Goal: Transaction & Acquisition: Subscribe to service/newsletter

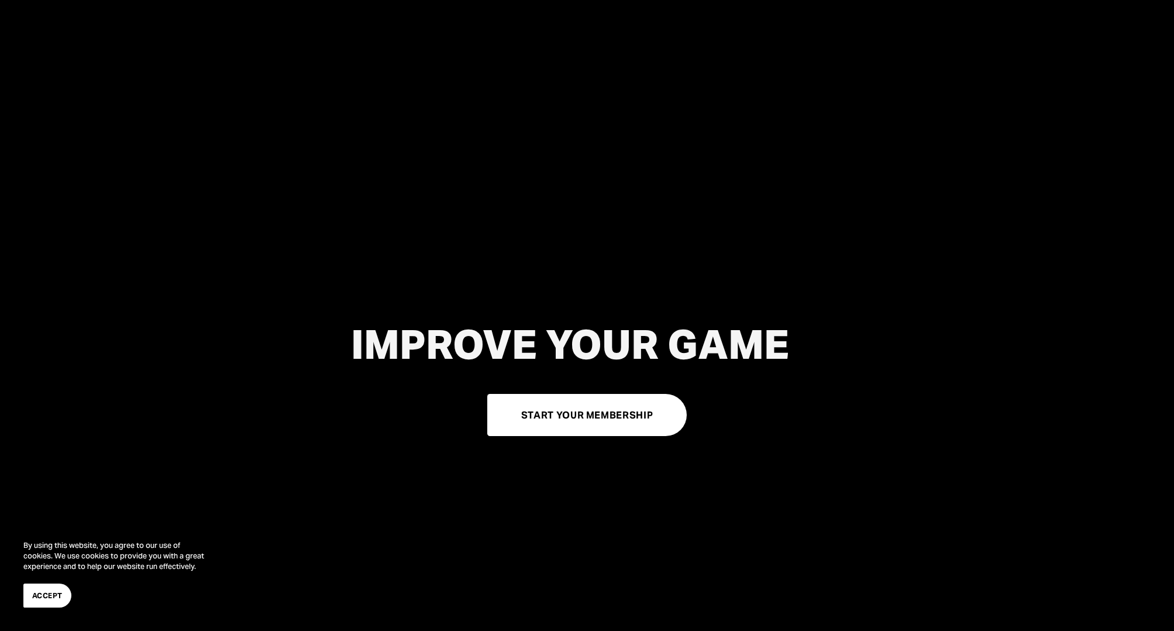
scroll to position [66, 0]
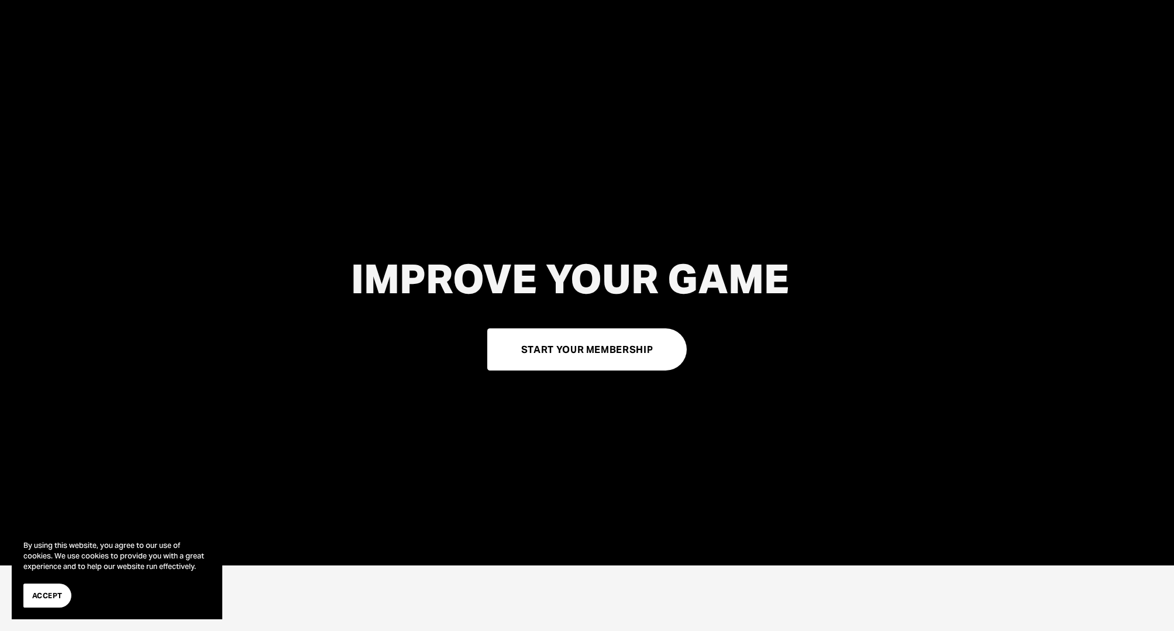
click at [904, 0] on div at bounding box center [587, 249] width 1174 height 631
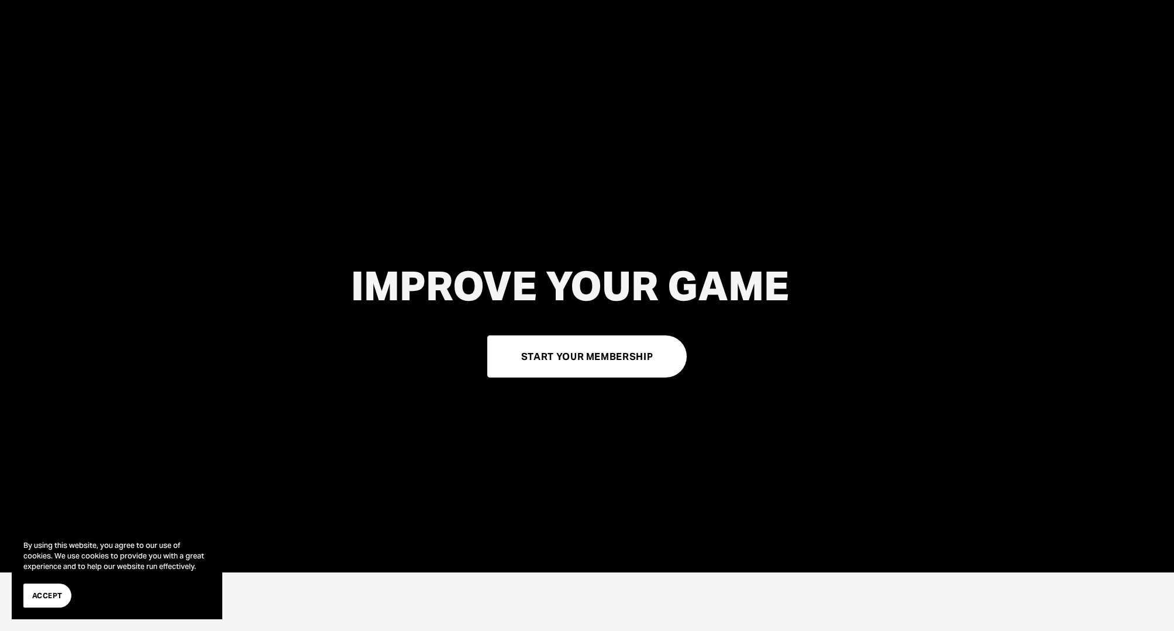
scroll to position [59, 0]
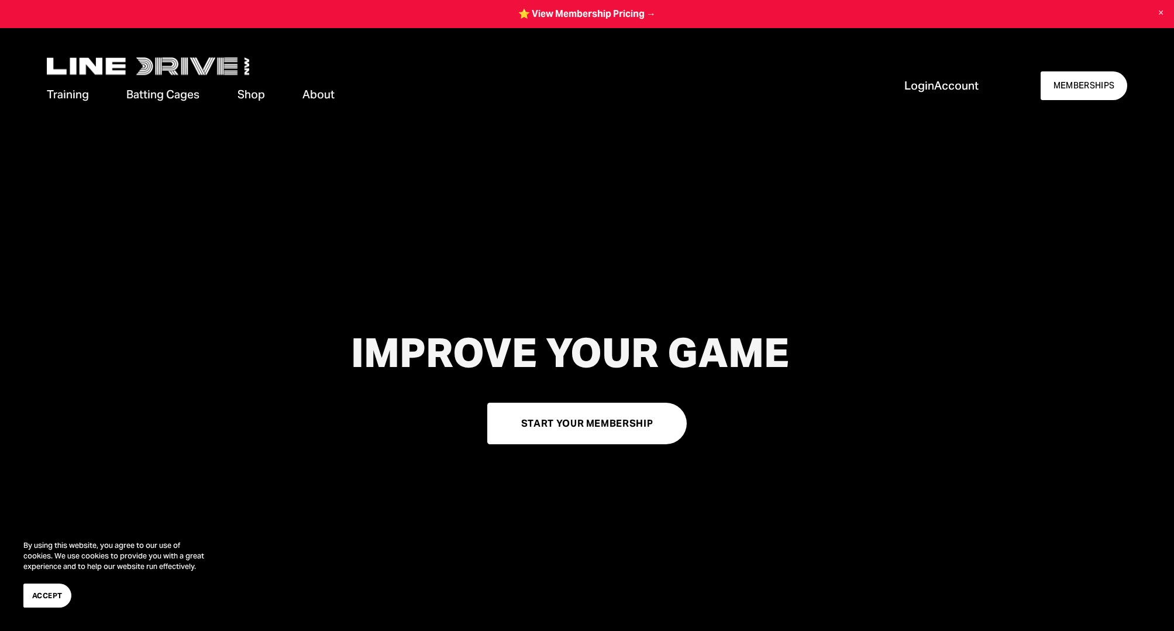
scroll to position [59, 0]
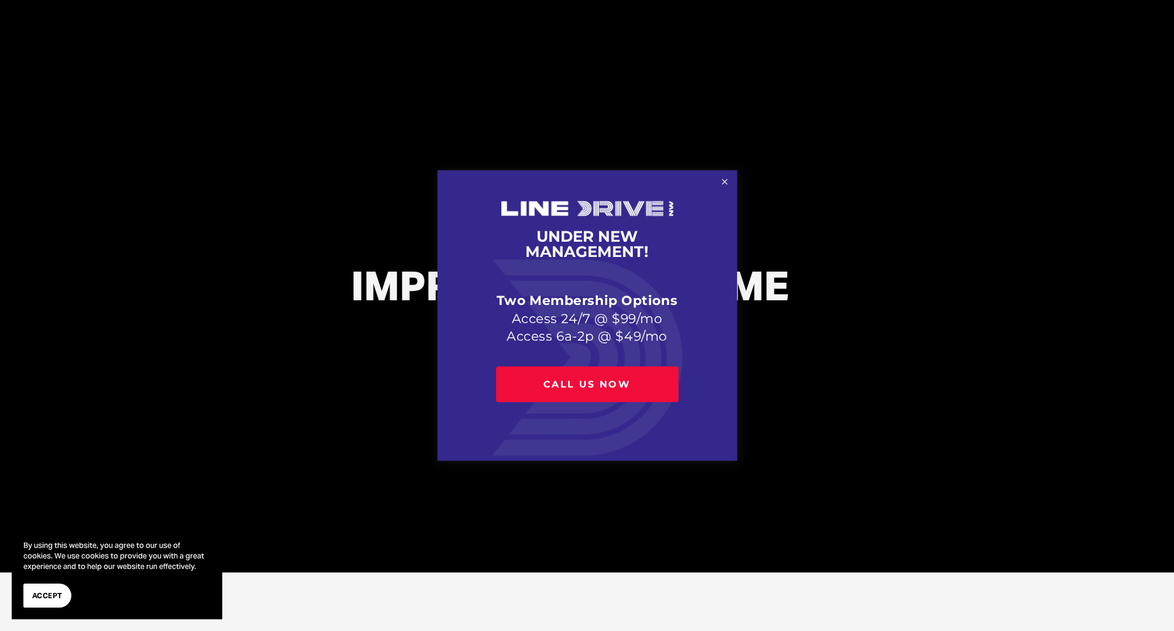
click at [727, 187] on link "Close" at bounding box center [724, 182] width 20 height 20
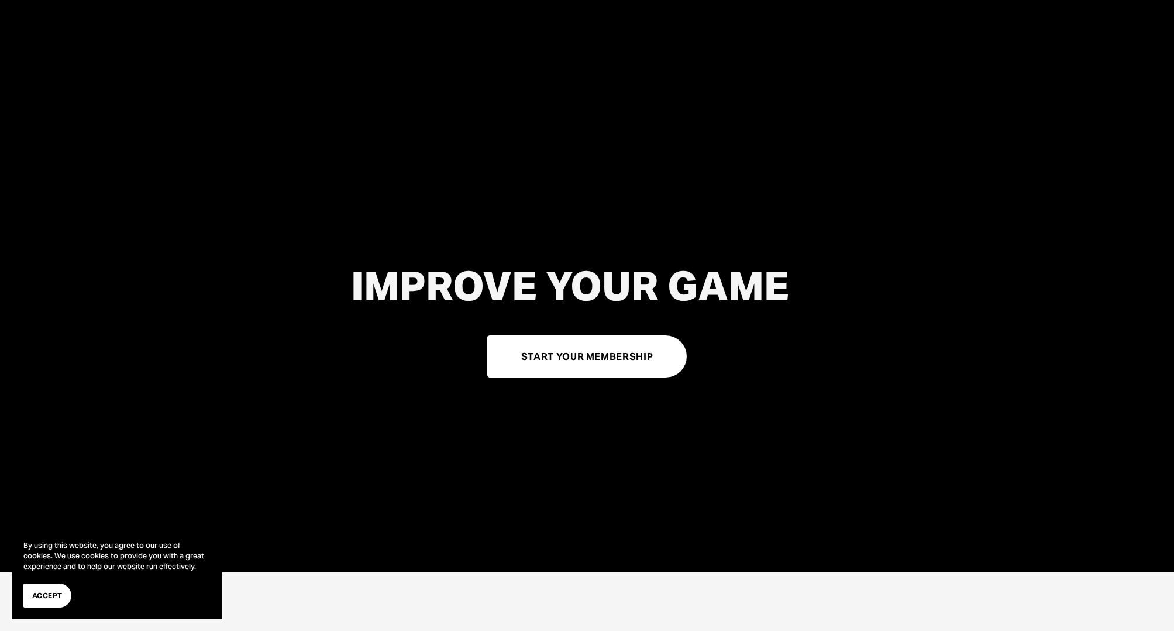
click at [608, 348] on link "START YOUR MEMBERSHIP" at bounding box center [587, 356] width 200 height 42
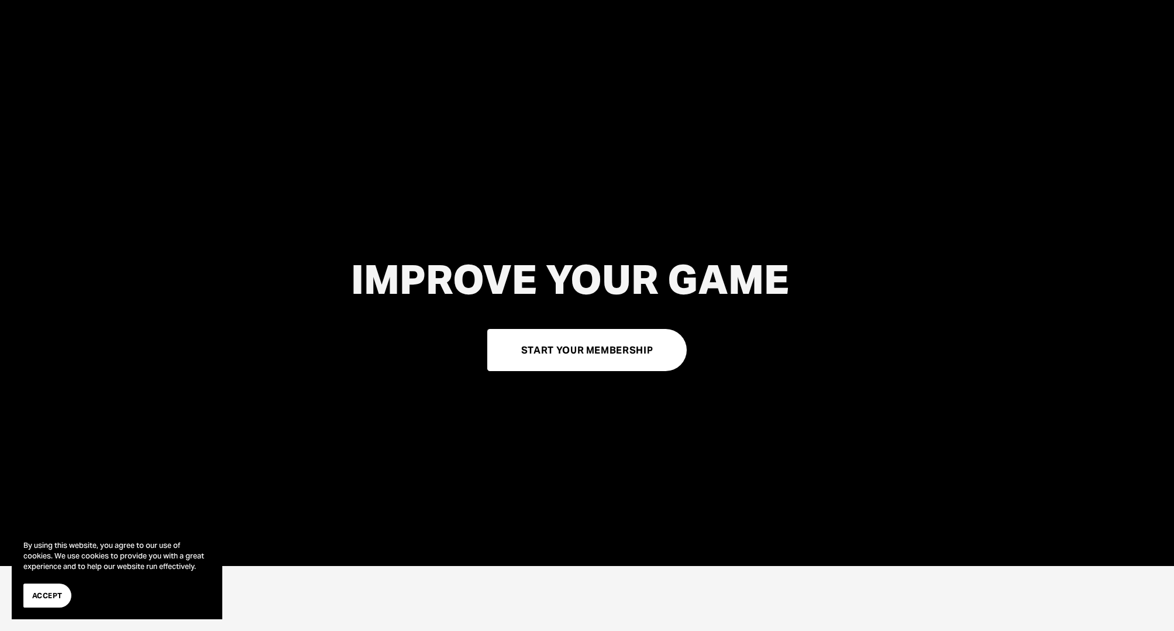
scroll to position [64, 0]
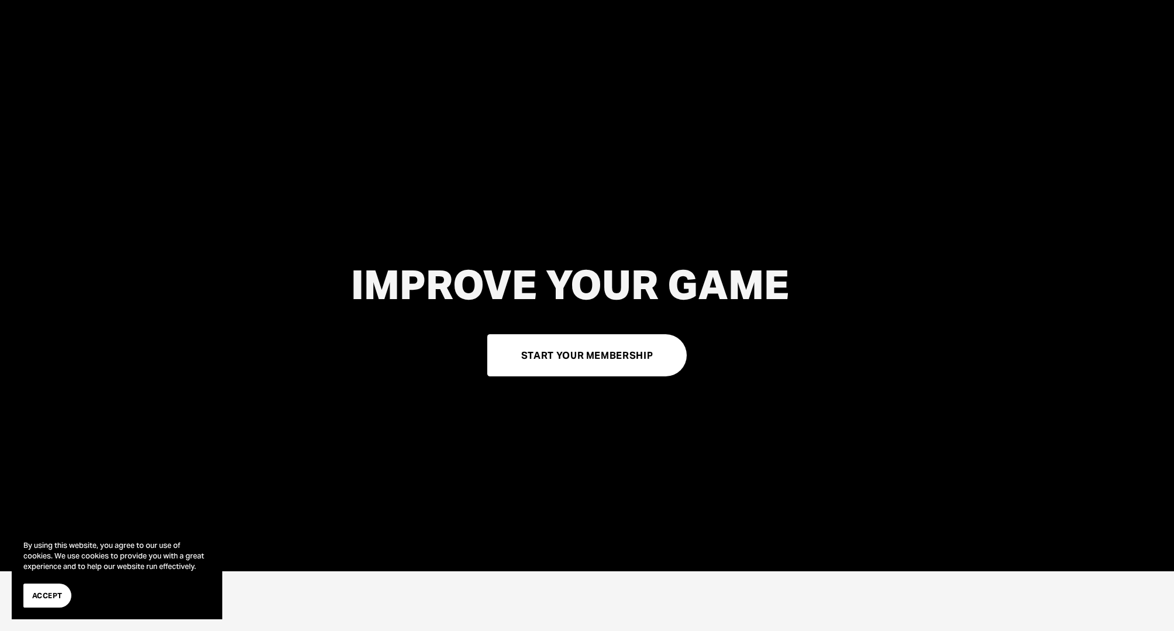
click at [819, 363] on div "IMPROVE YOUR GAME START YOUR MEMBERSHIP" at bounding box center [587, 319] width 1174 height 114
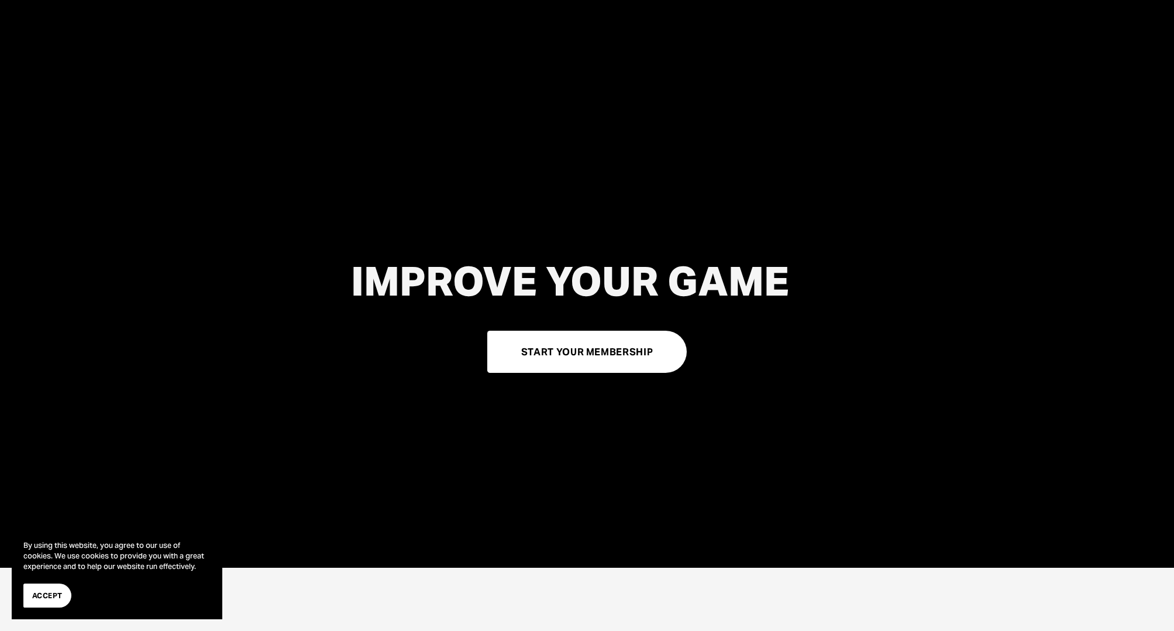
scroll to position [56, 0]
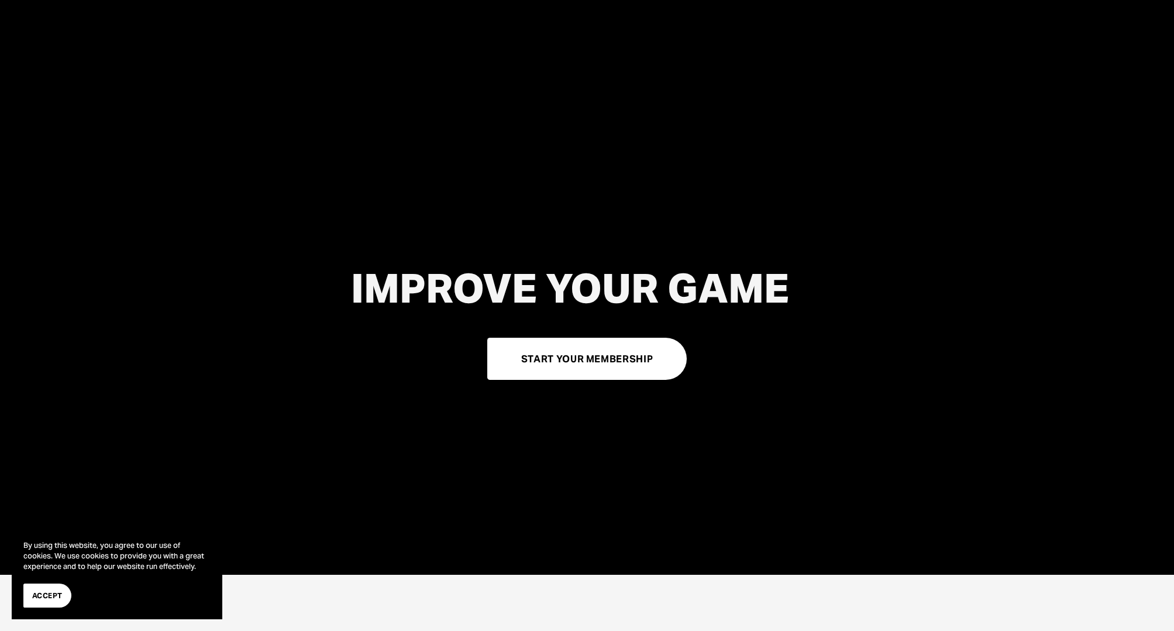
drag, startPoint x: 819, startPoint y: 363, endPoint x: 784, endPoint y: 493, distance: 134.4
click at [784, 493] on div "IMPROVE YOUR GAME START YOUR MEMBERSHIP" at bounding box center [587, 323] width 1174 height 349
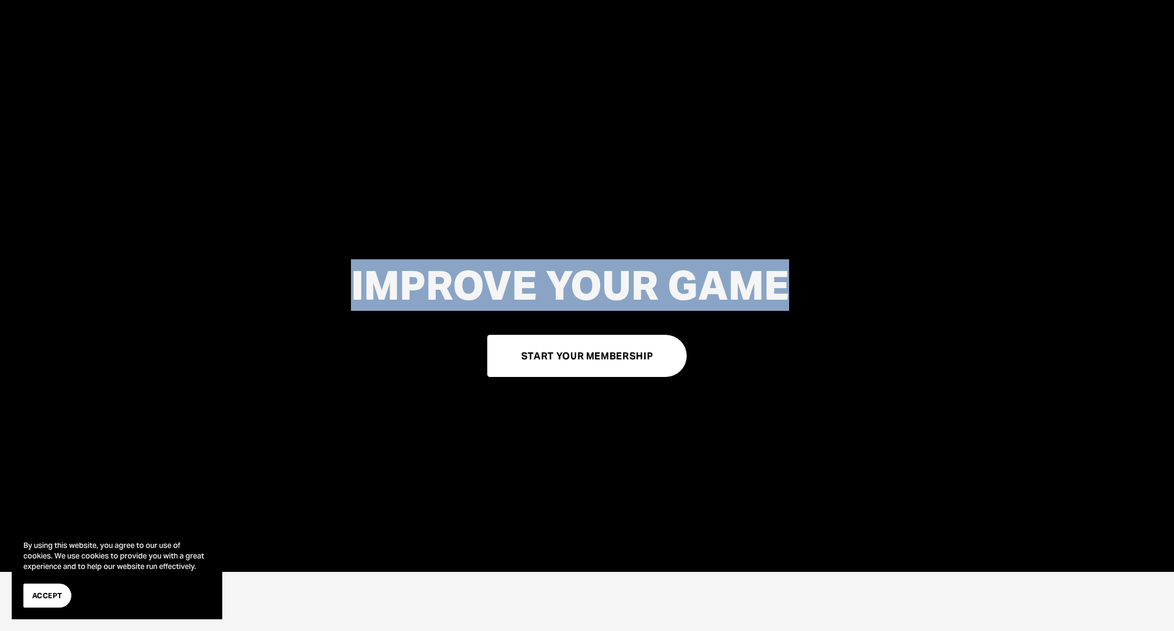
drag, startPoint x: 739, startPoint y: 356, endPoint x: 734, endPoint y: 313, distance: 43.0
click at [742, 273] on div "IMPROVE YOUR GAME START YOUR MEMBERSHIP" at bounding box center [587, 320] width 1174 height 114
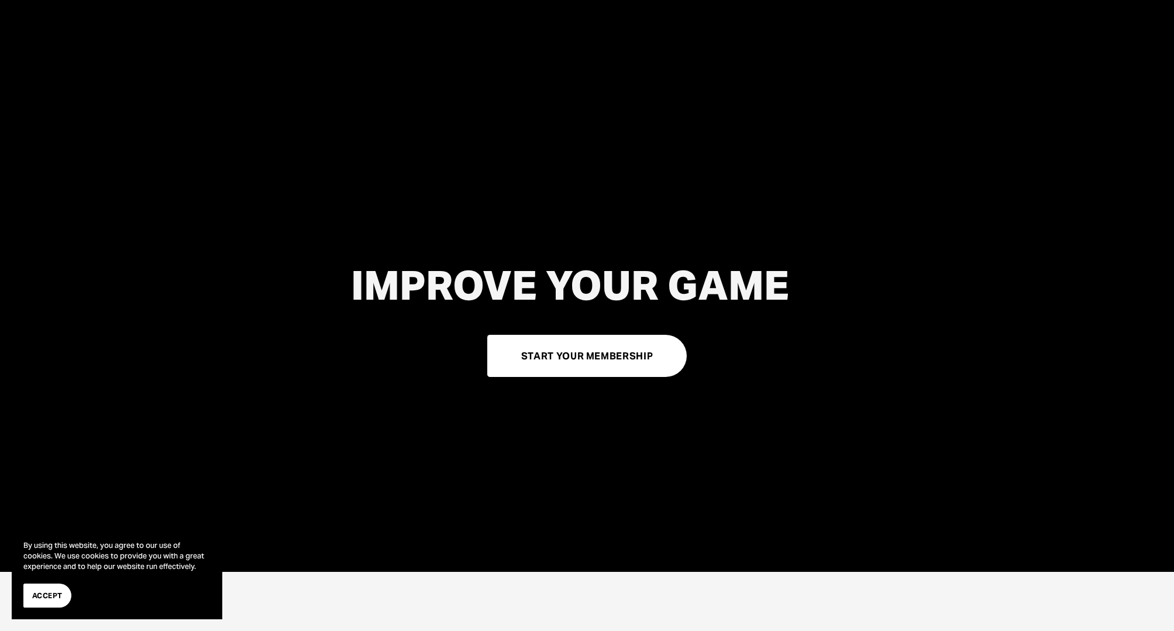
scroll to position [59, 0]
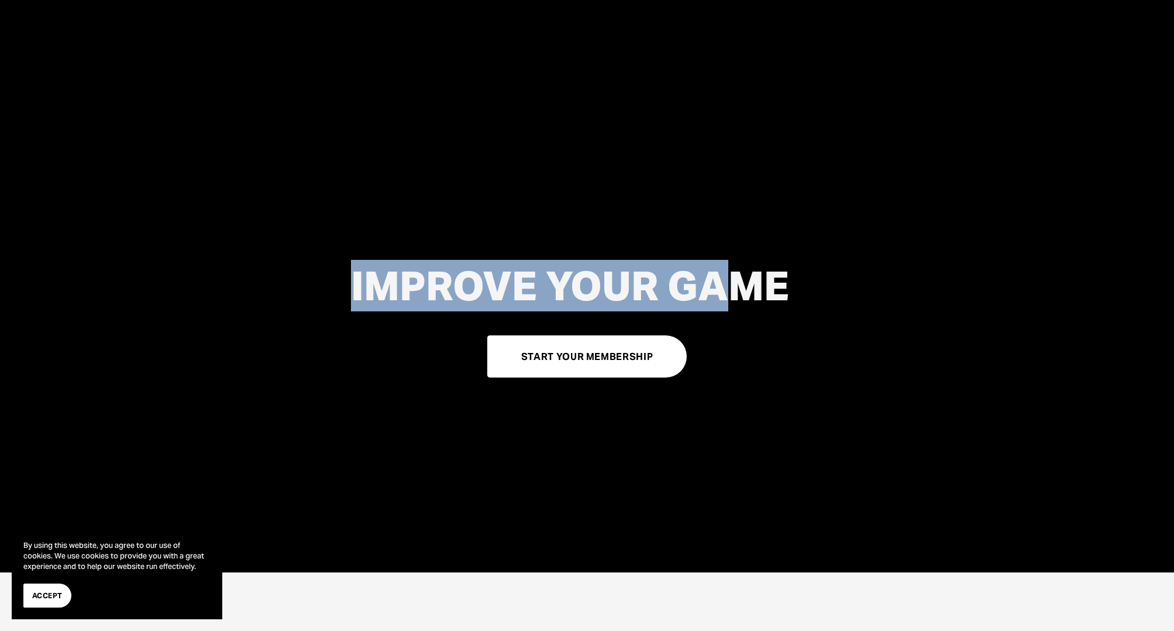
drag, startPoint x: 716, startPoint y: 284, endPoint x: 195, endPoint y: 282, distance: 521.3
click at [197, 271] on div "IMPROVE YOUR GAME START YOUR MEMBERSHIP" at bounding box center [587, 320] width 1174 height 114
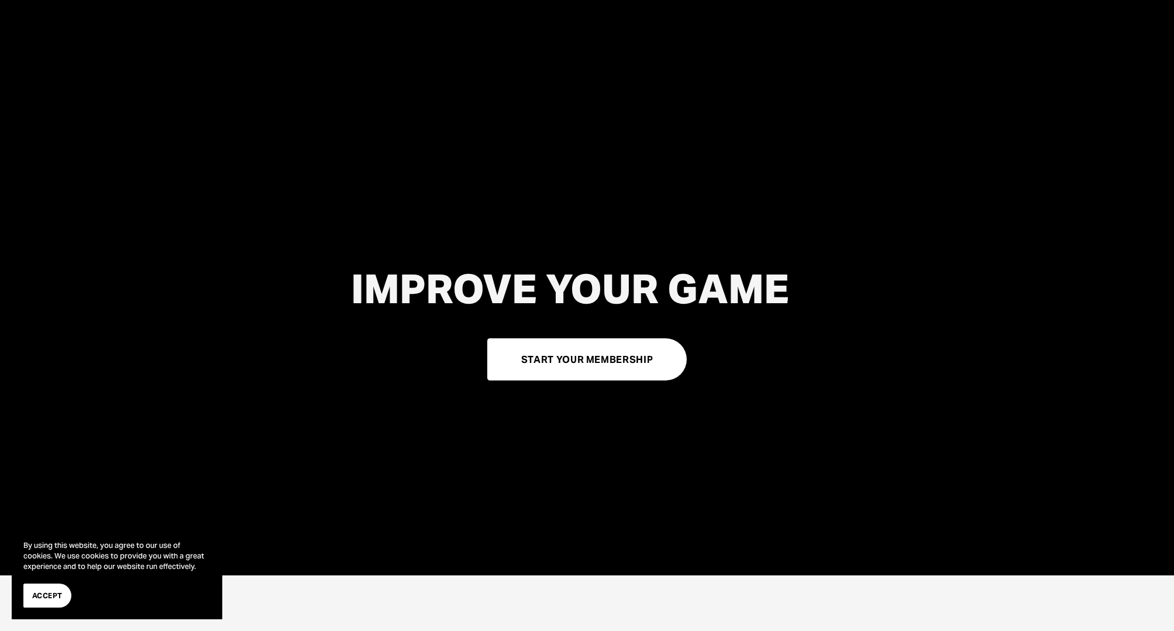
drag, startPoint x: 203, startPoint y: 288, endPoint x: 311, endPoint y: 404, distance: 157.7
click at [290, 329] on div "IMPROVE YOUR GAME START YOUR MEMBERSHIP" at bounding box center [587, 323] width 1174 height 114
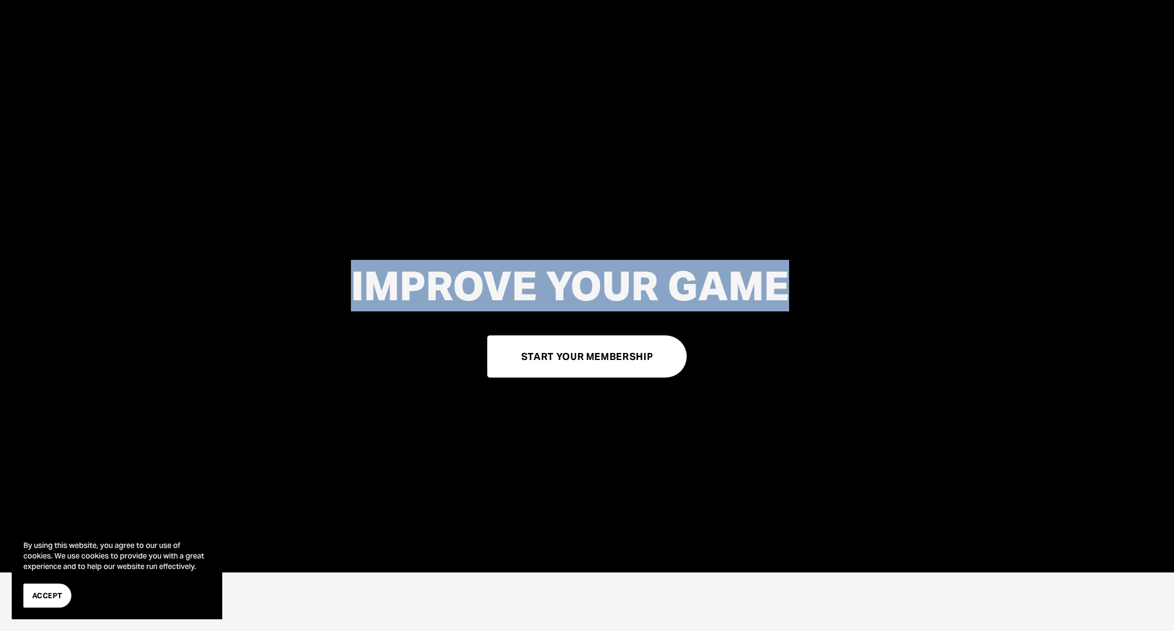
scroll to position [60, 0]
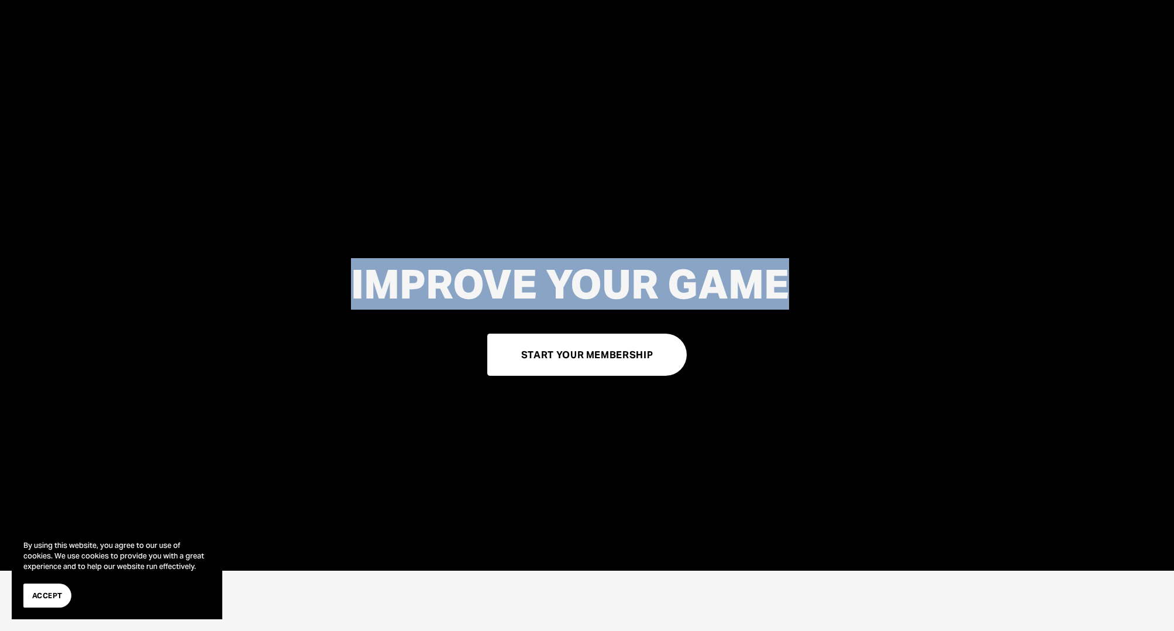
drag, startPoint x: 345, startPoint y: 341, endPoint x: 250, endPoint y: 245, distance: 134.9
click at [250, 245] on div "IMPROVE YOUR GAME START YOUR MEMBERSHIP" at bounding box center [587, 319] width 1174 height 349
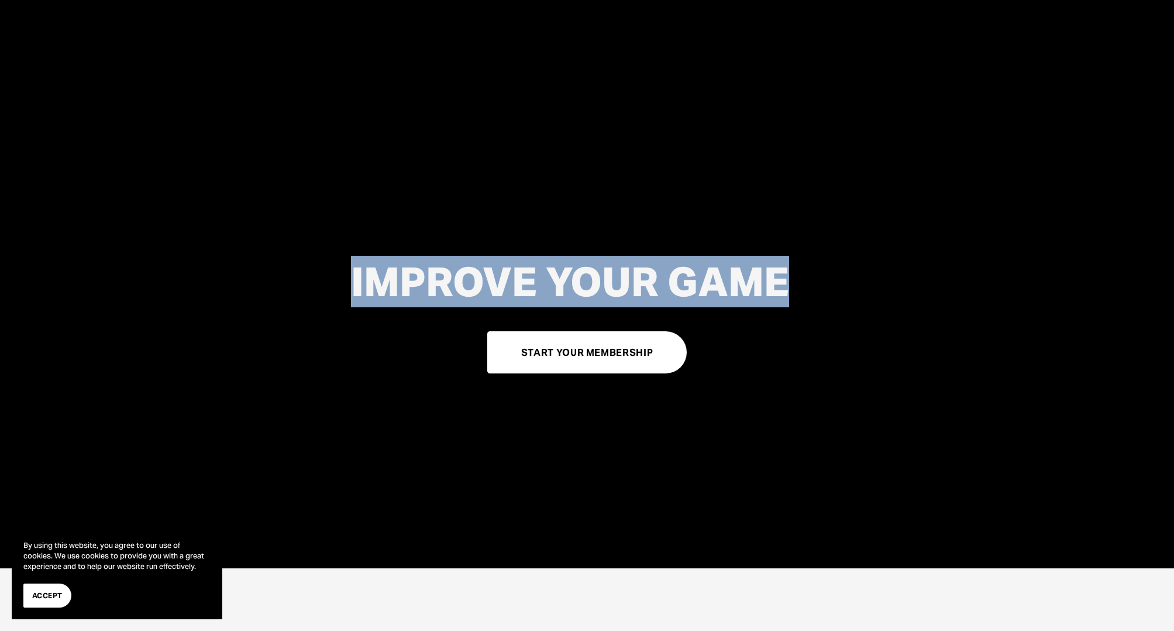
scroll to position [65, 0]
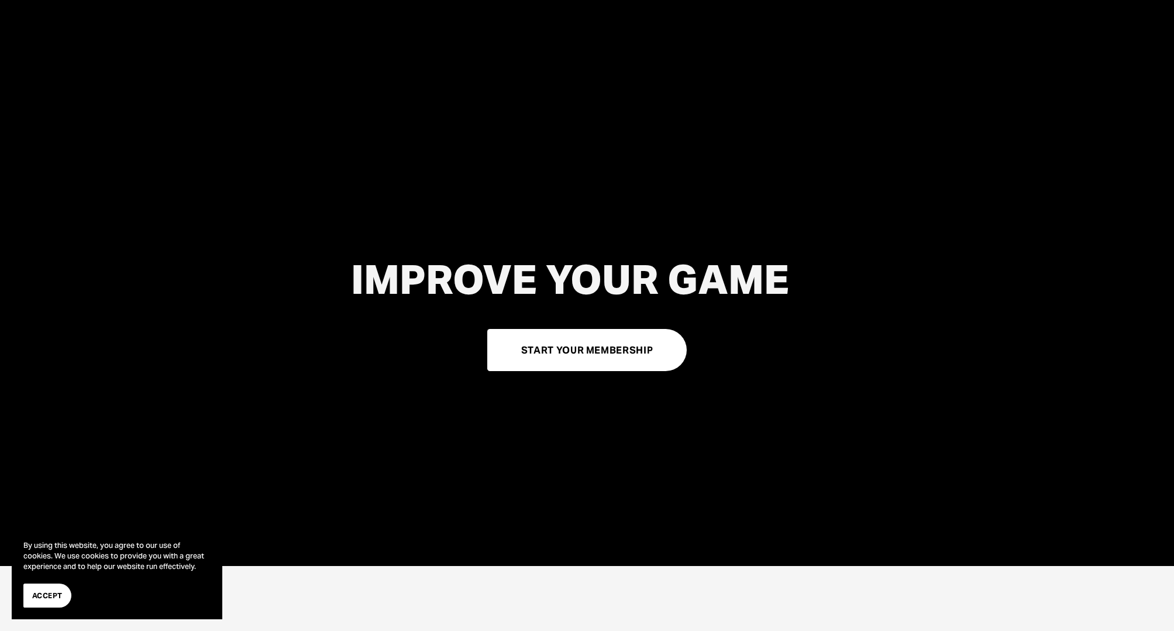
drag, startPoint x: 250, startPoint y: 245, endPoint x: 209, endPoint y: 355, distance: 117.4
click at [249, 204] on div "IMPROVE YOUR GAME START YOUR MEMBERSHIP" at bounding box center [587, 314] width 1174 height 349
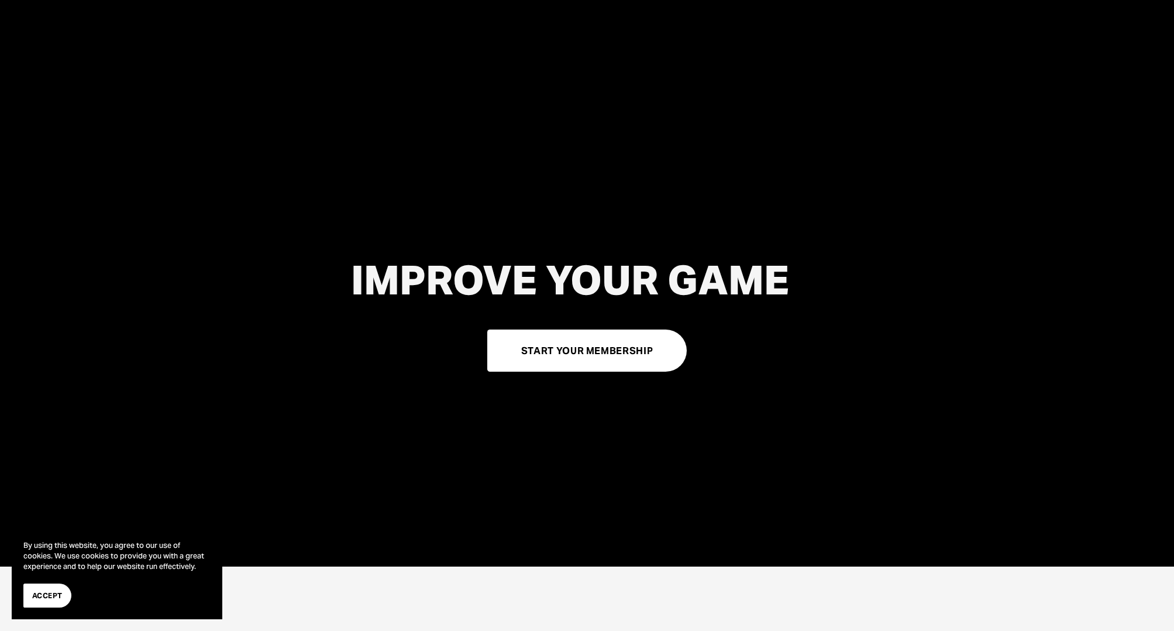
scroll to position [67, 0]
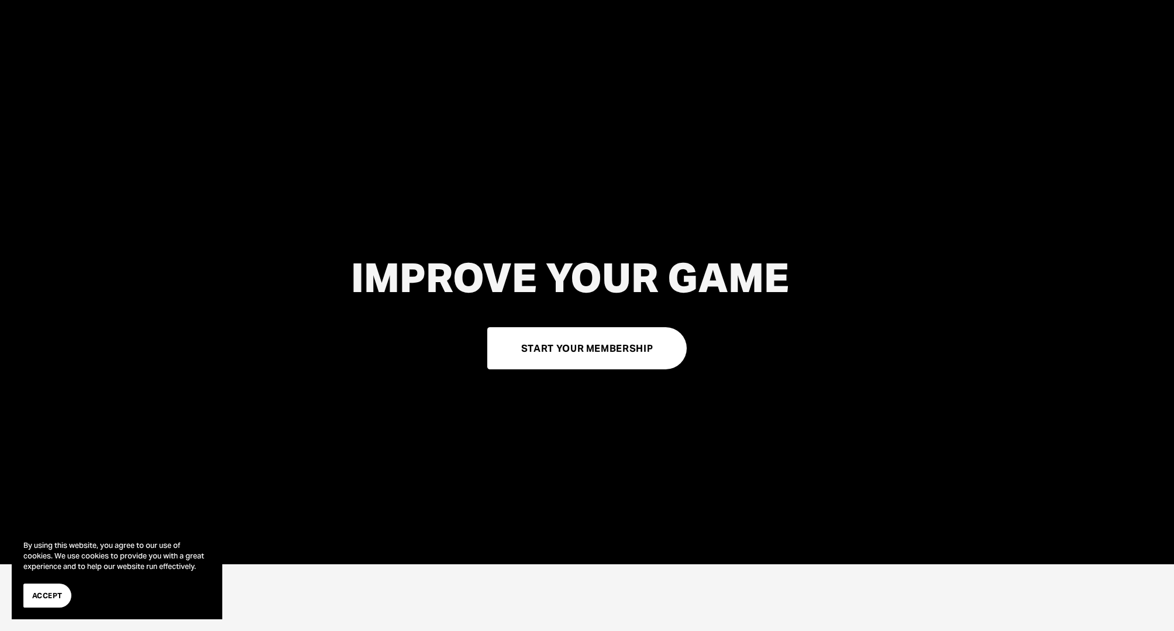
drag, startPoint x: 526, startPoint y: 352, endPoint x: 494, endPoint y: 551, distance: 200.9
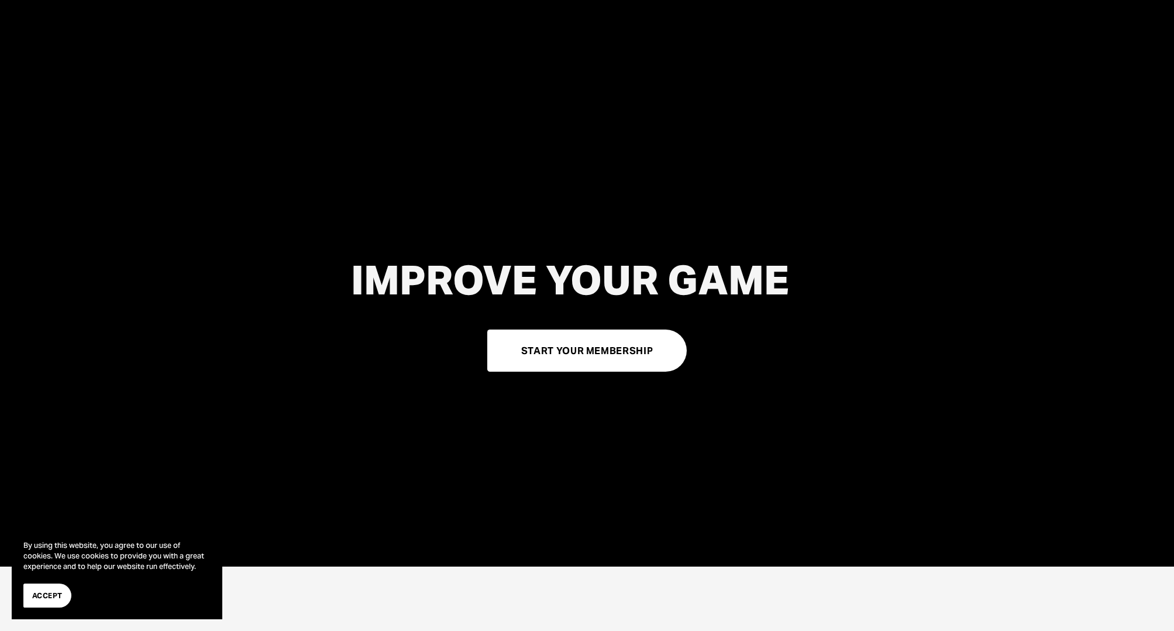
scroll to position [66, 0]
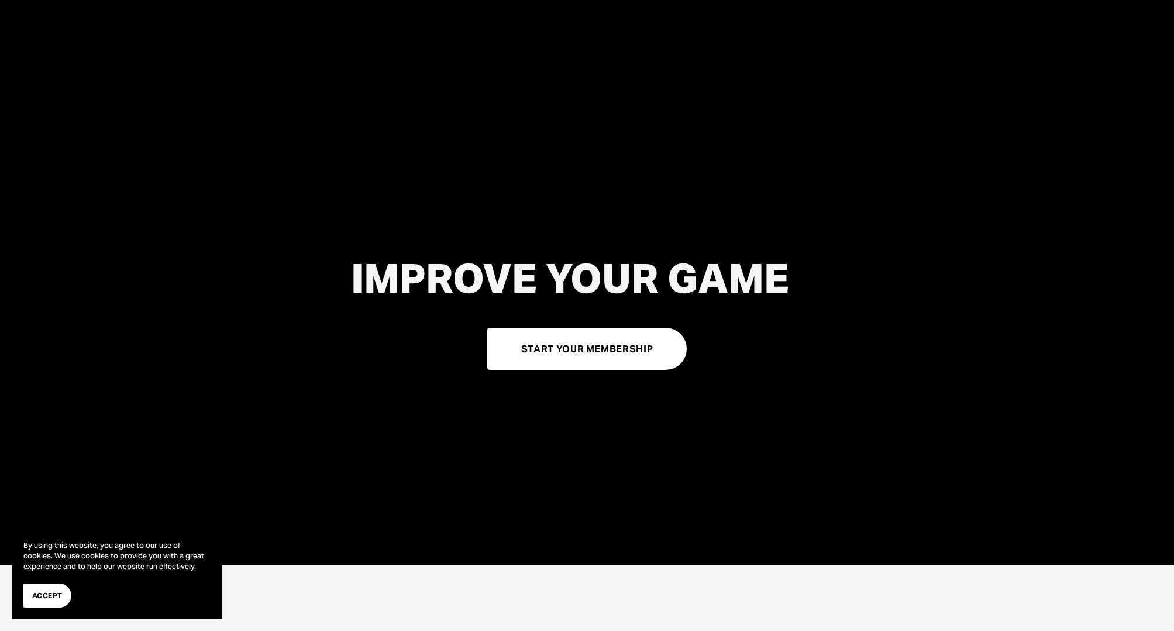
drag, startPoint x: 578, startPoint y: 349, endPoint x: 573, endPoint y: 363, distance: 14.2
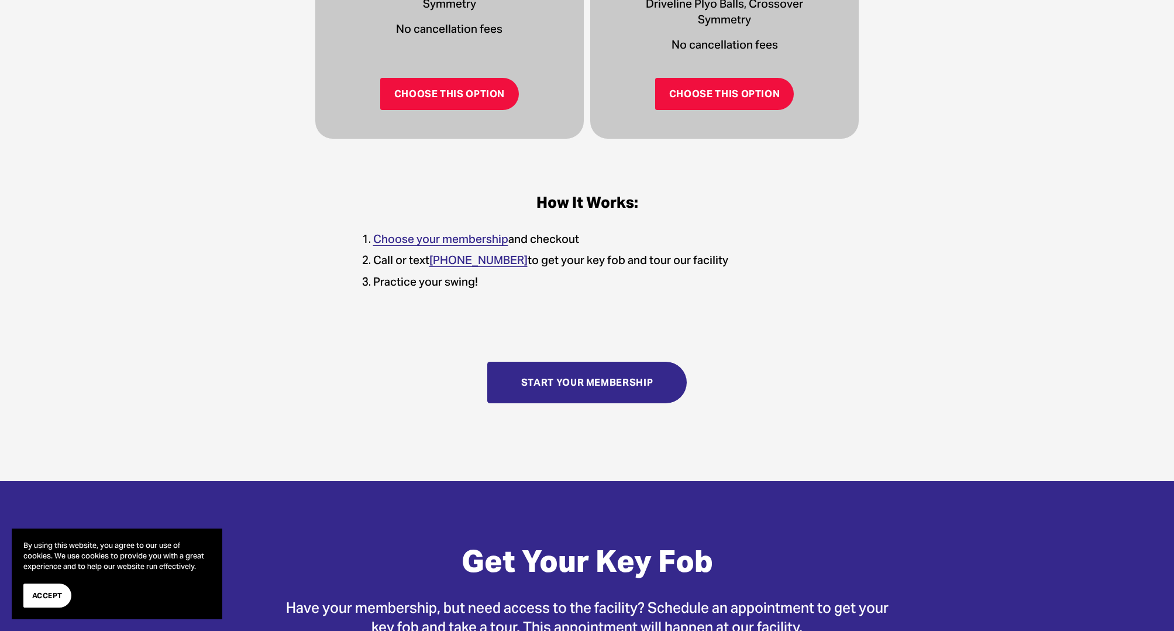
scroll to position [821, 0]
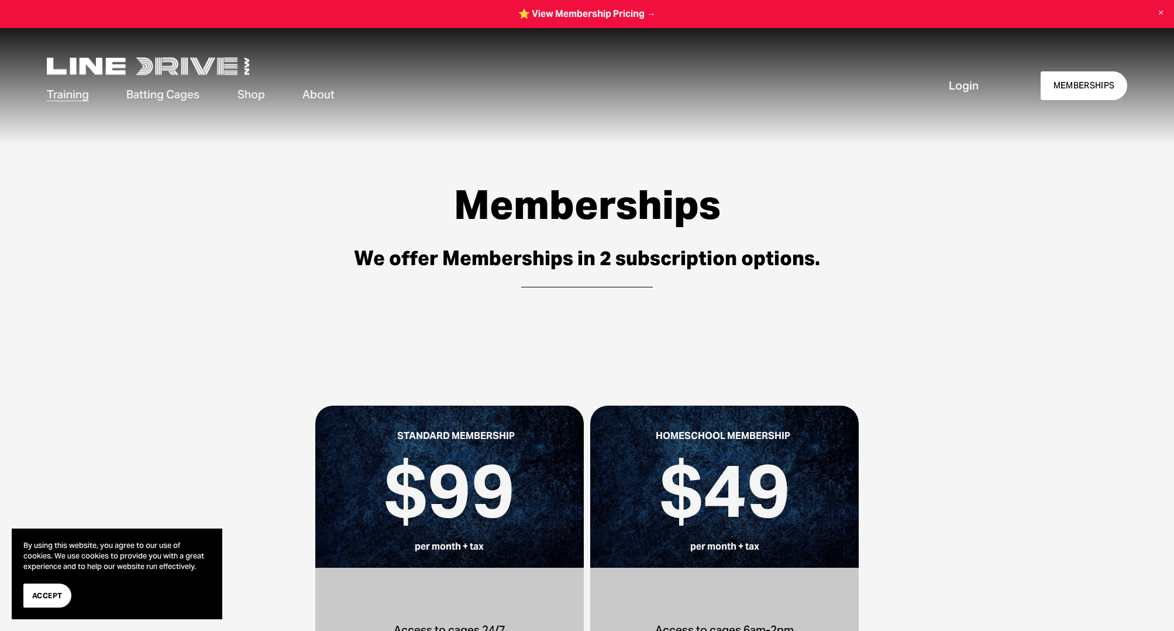
click at [239, 178] on div "Memberships We offer Memberships in 2 subscription options." at bounding box center [587, 238] width 1174 height 191
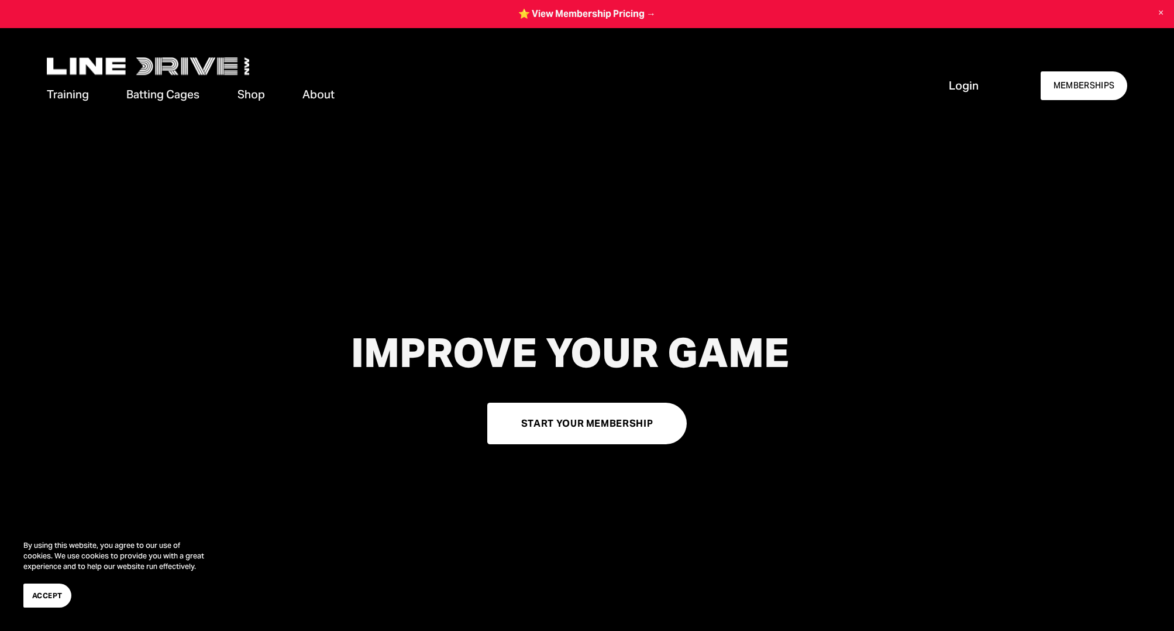
scroll to position [3, 0]
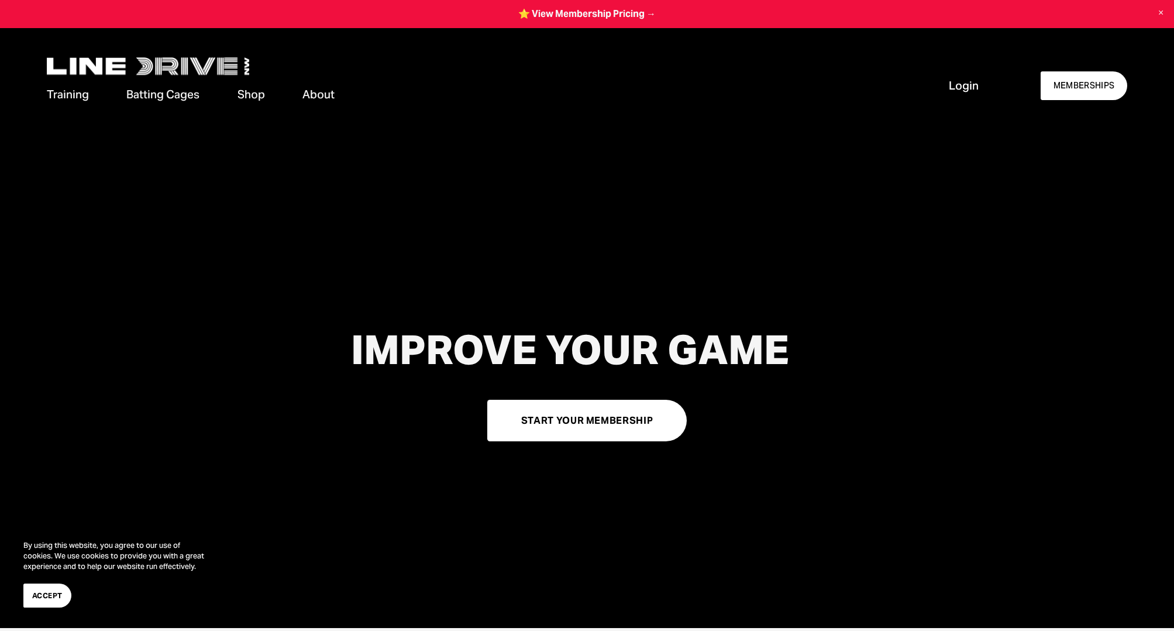
click at [167, 92] on span "Batting Cages" at bounding box center [162, 95] width 73 height 16
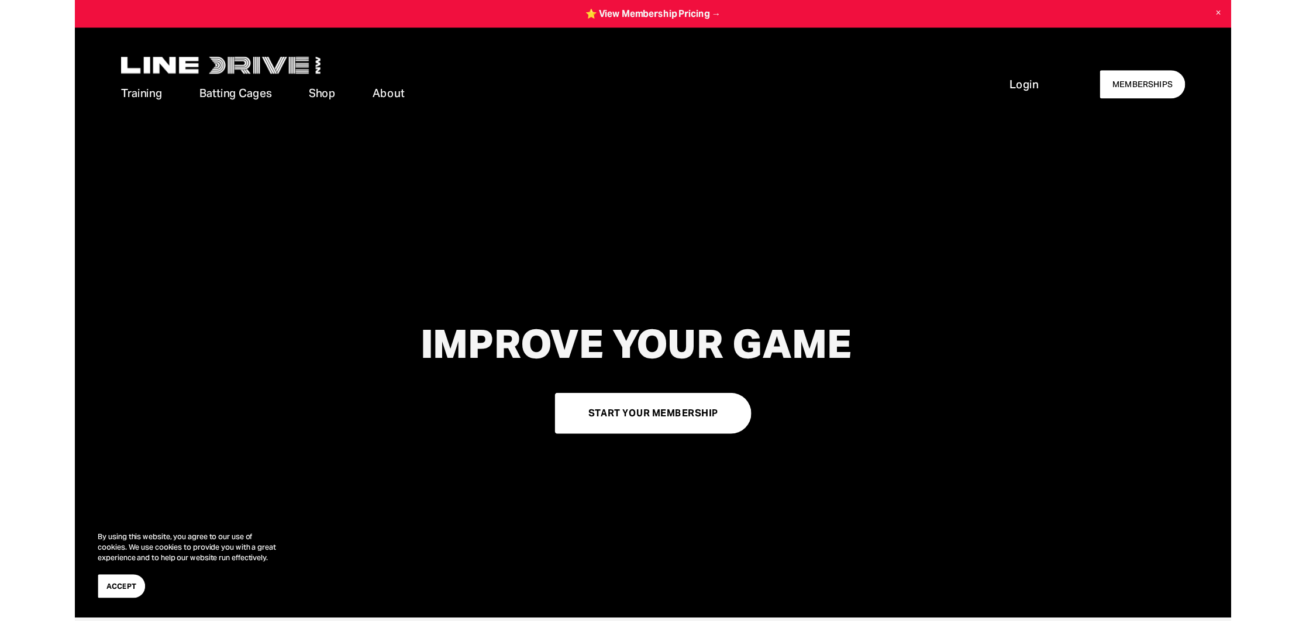
scroll to position [8, 0]
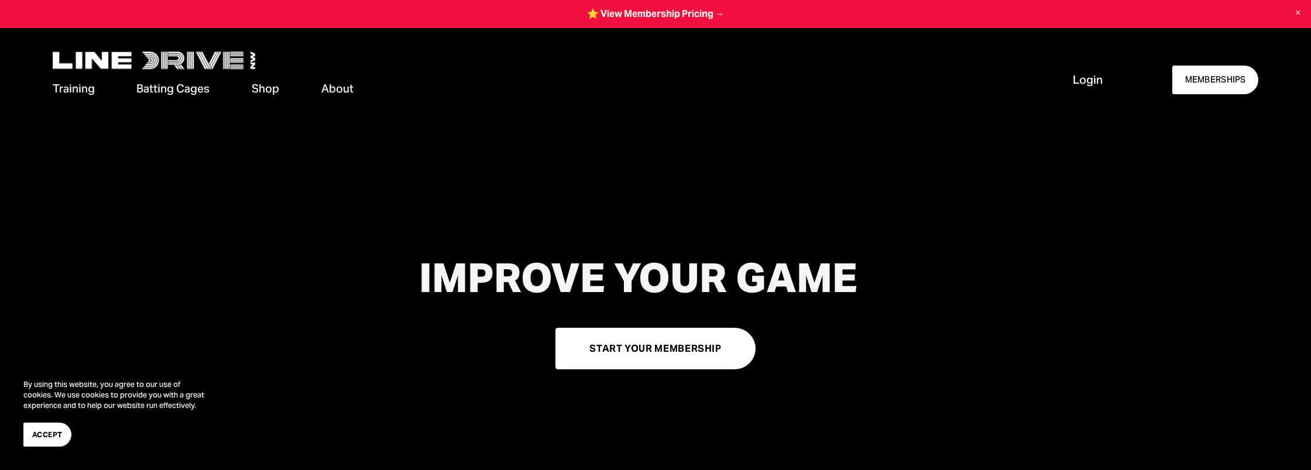
drag, startPoint x: 853, startPoint y: 409, endPoint x: 796, endPoint y: 394, distance: 59.2
click at [796, 394] on div "IMPROVE YOUR GAME START YOUR MEMBERSHIP" at bounding box center [655, 312] width 1311 height 376
drag, startPoint x: 1041, startPoint y: 161, endPoint x: 990, endPoint y: 163, distance: 51.0
click at [975, 160] on div "IMPROVE YOUR GAME START YOUR MEMBERSHIP" at bounding box center [655, 312] width 1311 height 376
drag, startPoint x: 995, startPoint y: 157, endPoint x: 933, endPoint y: 159, distance: 62.0
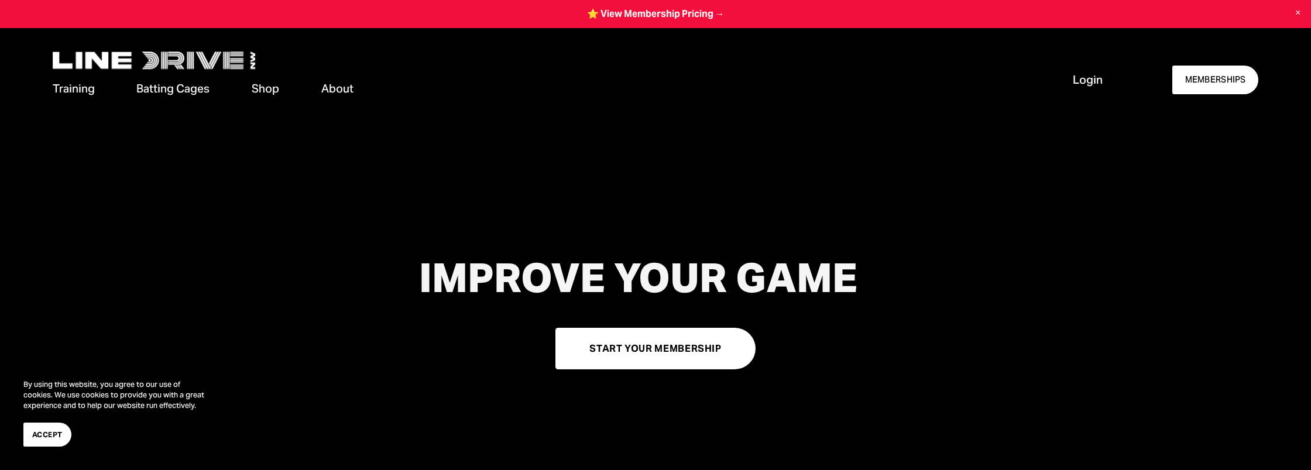
click at [905, 154] on div "IMPROVE YOUR GAME START YOUR MEMBERSHIP" at bounding box center [655, 312] width 1311 height 376
drag, startPoint x: 205, startPoint y: 225, endPoint x: 95, endPoint y: 221, distance: 110.7
click at [143, 225] on div "IMPROVE YOUR GAME START YOUR MEMBERSHIP" at bounding box center [655, 312] width 1311 height 376
drag, startPoint x: 207, startPoint y: 190, endPoint x: 135, endPoint y: 207, distance: 74.4
click at [135, 180] on div "IMPROVE YOUR GAME START YOUR MEMBERSHIP" at bounding box center [655, 312] width 1311 height 376
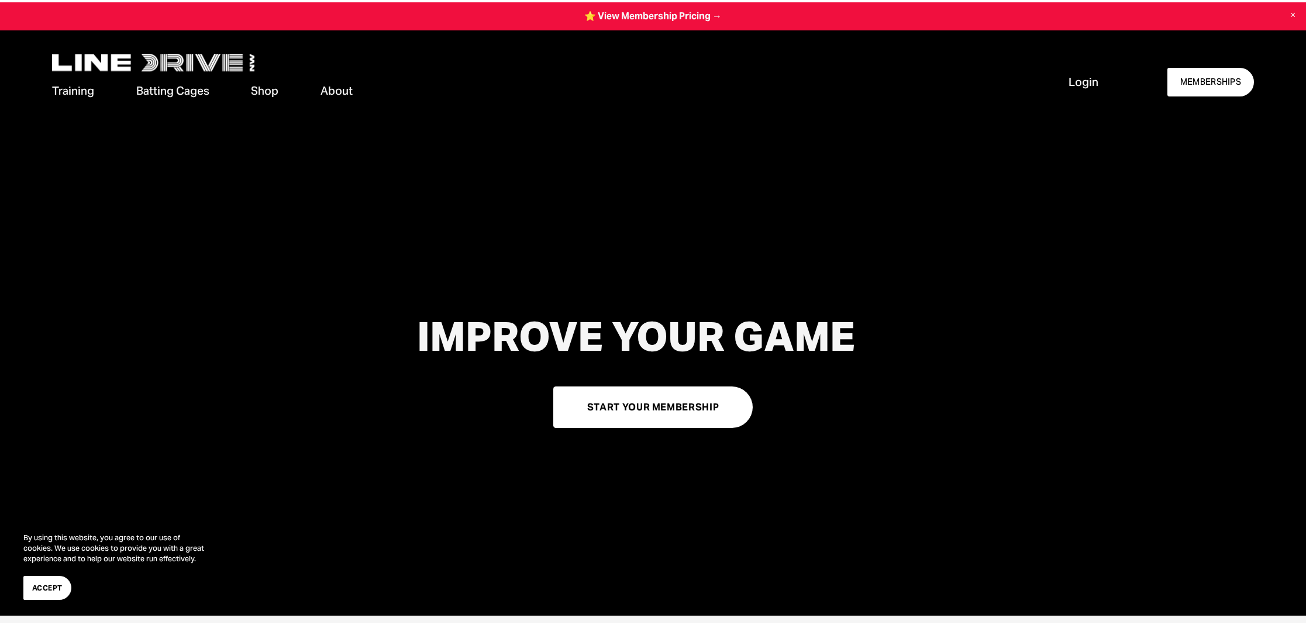
scroll to position [7, 0]
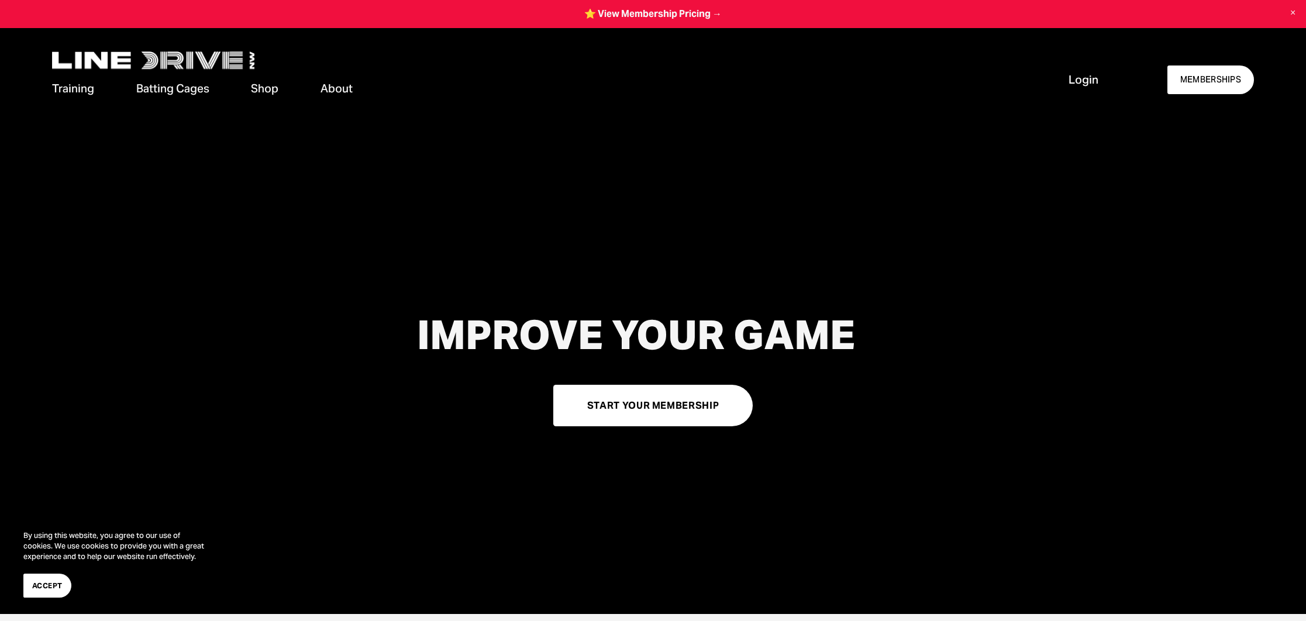
drag, startPoint x: 916, startPoint y: 611, endPoint x: 913, endPoint y: 618, distance: 7.4
click at [914, 614] on div at bounding box center [653, 303] width 1306 height 621
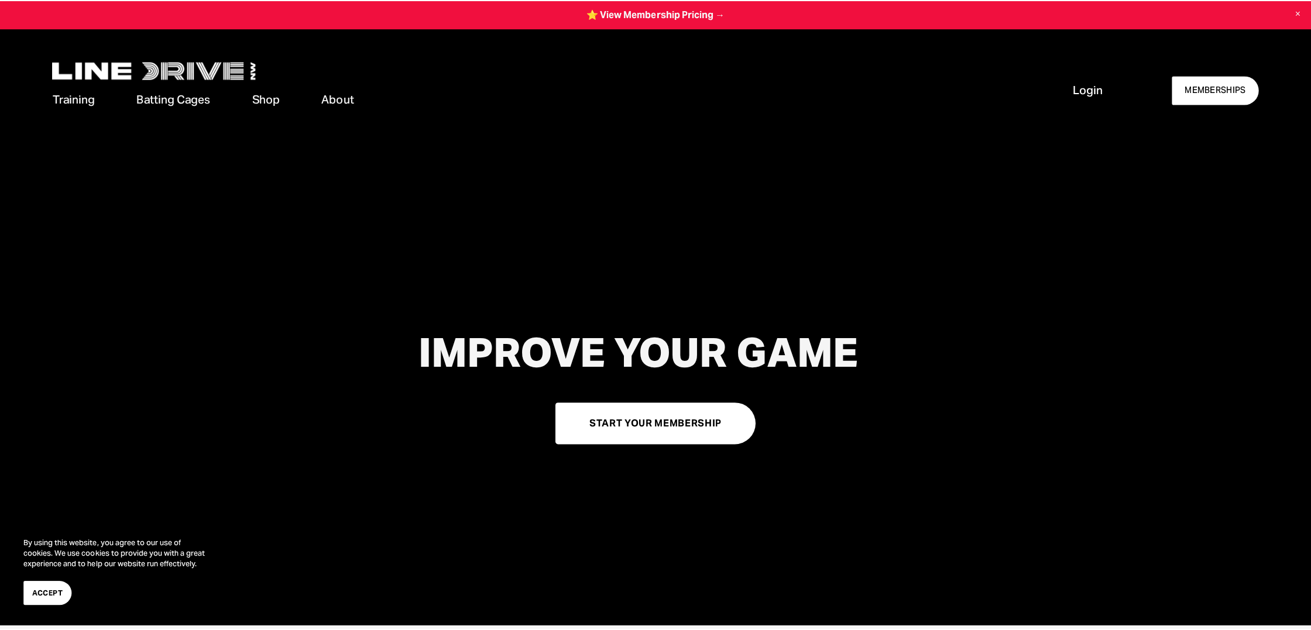
scroll to position [0, 0]
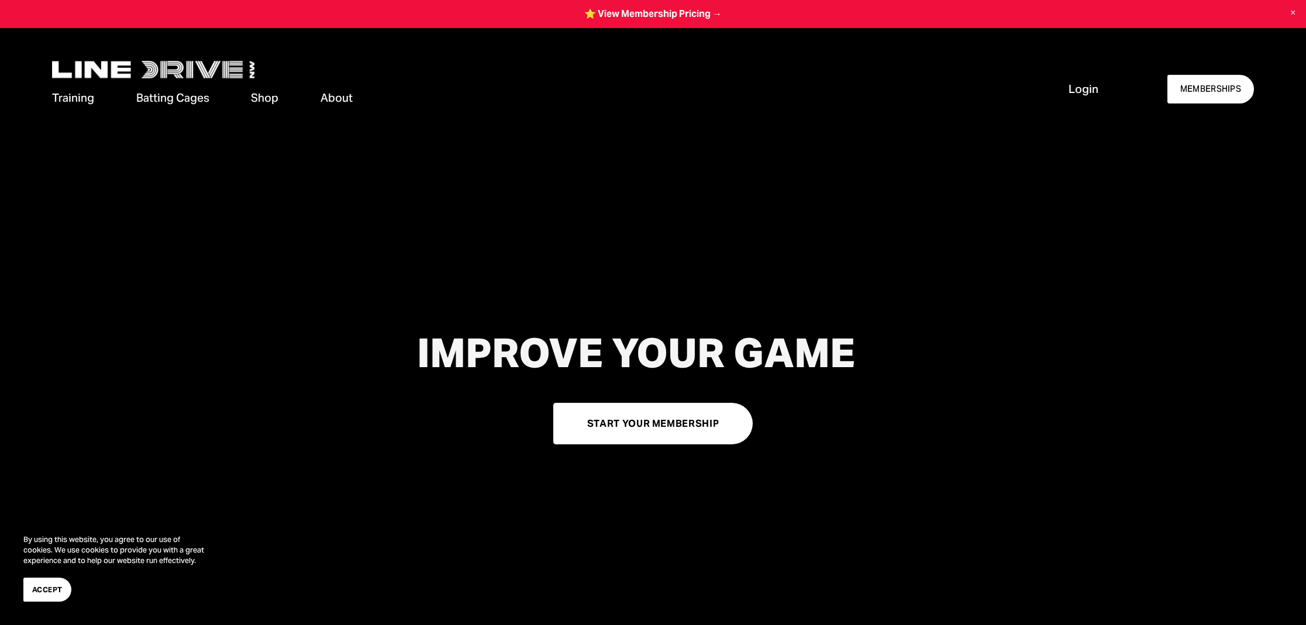
click at [4, 44] on div "Skip to Content Training Memberships" at bounding box center [653, 89] width 1306 height 122
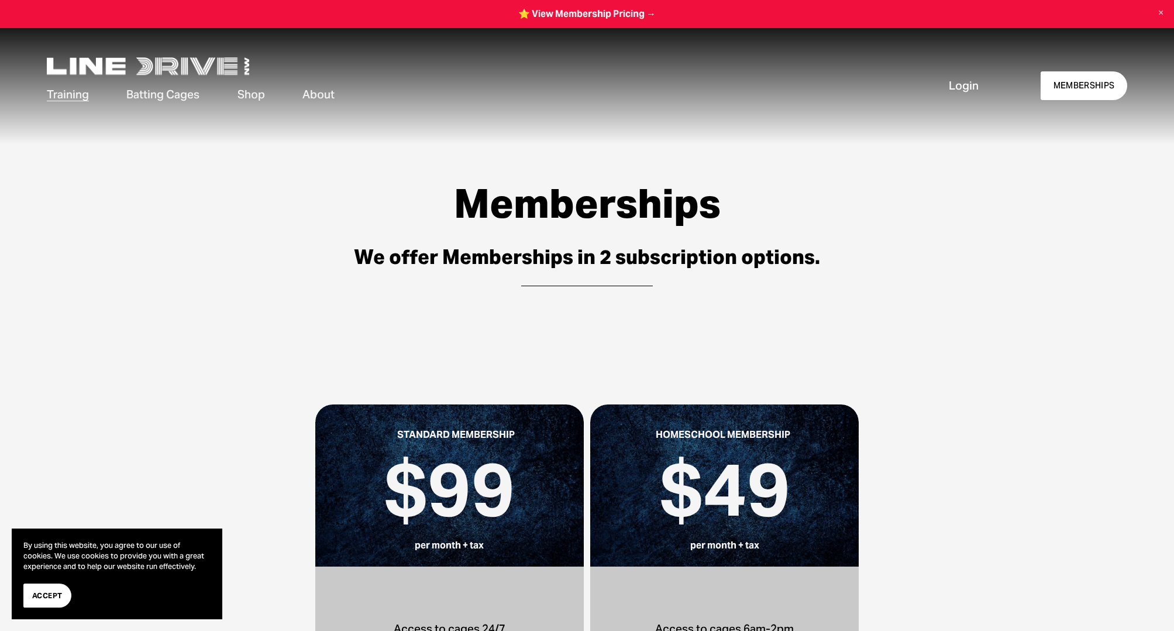
scroll to position [2, 0]
